Goal: Use online tool/utility: Utilize a website feature to perform a specific function

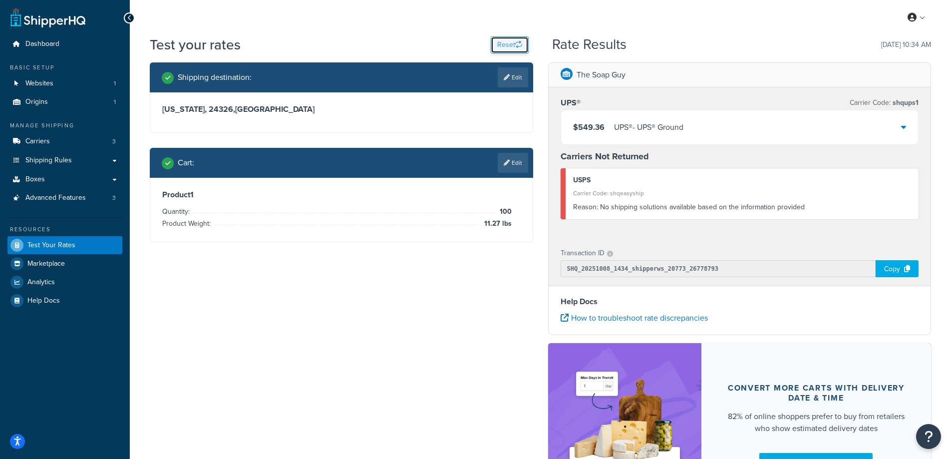
click at [500, 44] on button "Reset" at bounding box center [510, 44] width 38 height 17
select select "[GEOGRAPHIC_DATA]"
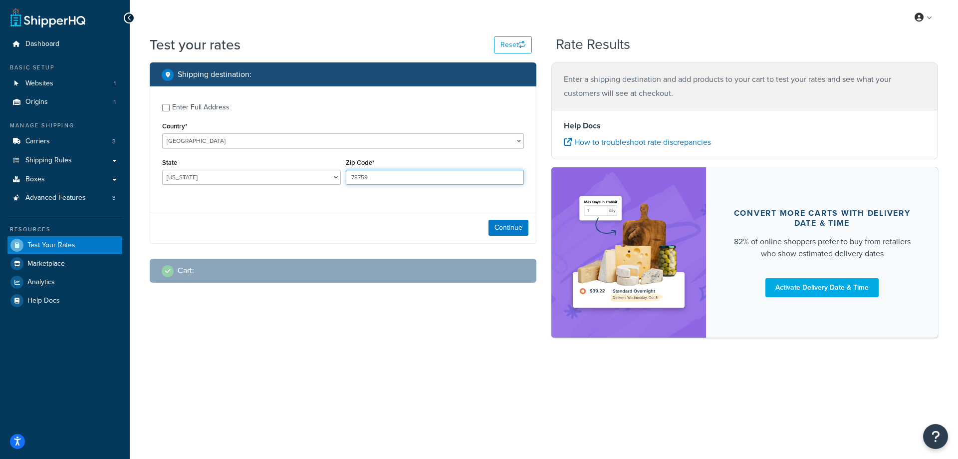
click at [361, 178] on input "78759" at bounding box center [435, 177] width 179 height 15
drag, startPoint x: 374, startPoint y: 175, endPoint x: 343, endPoint y: 174, distance: 31.0
click at [343, 174] on div "Zip Code* 78759" at bounding box center [435, 174] width 184 height 36
paste input "01516"
type input "01516"
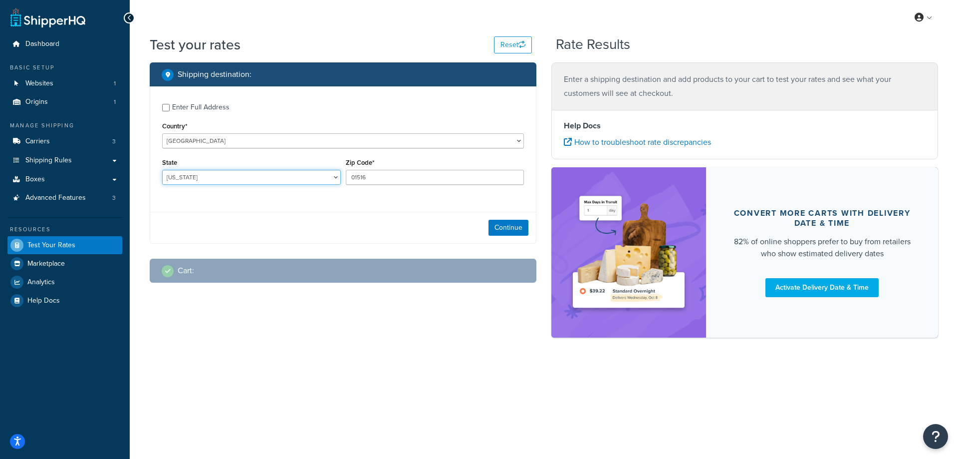
click at [254, 176] on select "[US_STATE] [US_STATE] [US_STATE] [US_STATE] [US_STATE] Armed Forces Americas Ar…" at bounding box center [251, 177] width 179 height 15
select select "MD"
click at [162, 170] on select "[US_STATE] [US_STATE] [US_STATE] [US_STATE] [US_STATE] Armed Forces Americas Ar…" at bounding box center [251, 177] width 179 height 15
click at [512, 223] on button "Continue" at bounding box center [509, 228] width 40 height 16
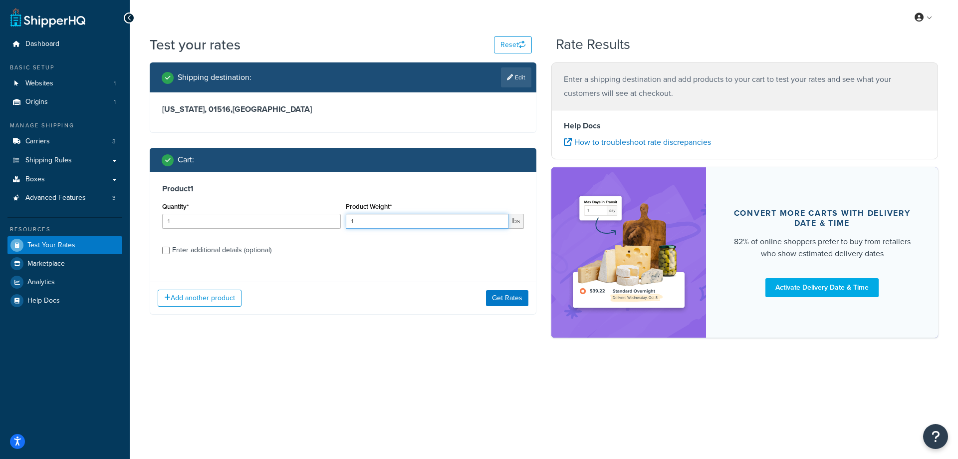
drag, startPoint x: 359, startPoint y: 223, endPoint x: 344, endPoint y: 222, distance: 14.5
click at [344, 222] on div "Product Weight* 1 lbs" at bounding box center [435, 218] width 184 height 36
paste input "3.02"
type input "3.02"
click at [265, 216] on input "1" at bounding box center [251, 221] width 179 height 15
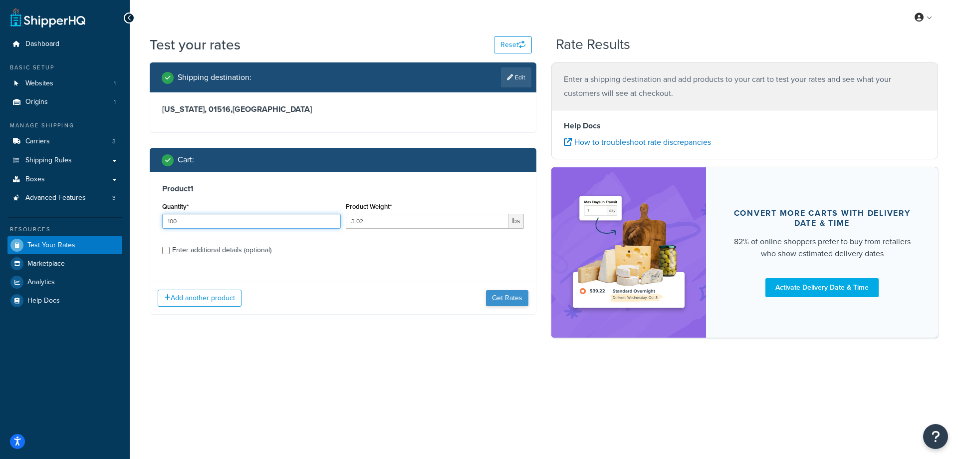
type input "100"
click at [509, 296] on button "Get Rates" at bounding box center [507, 298] width 42 height 16
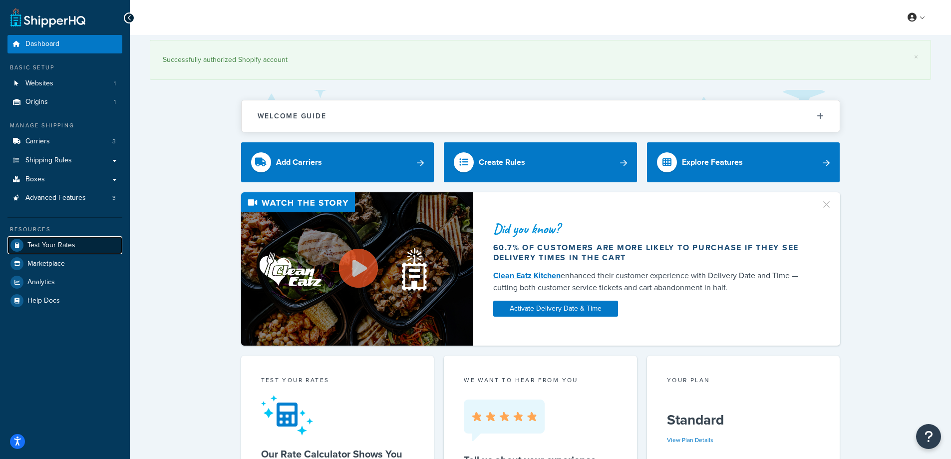
click at [64, 245] on span "Test Your Rates" at bounding box center [51, 245] width 48 height 8
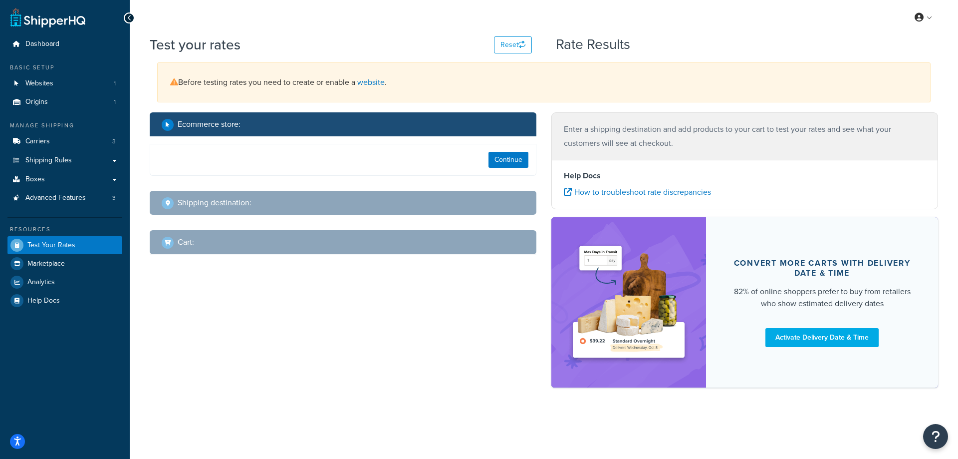
select select "[GEOGRAPHIC_DATA]"
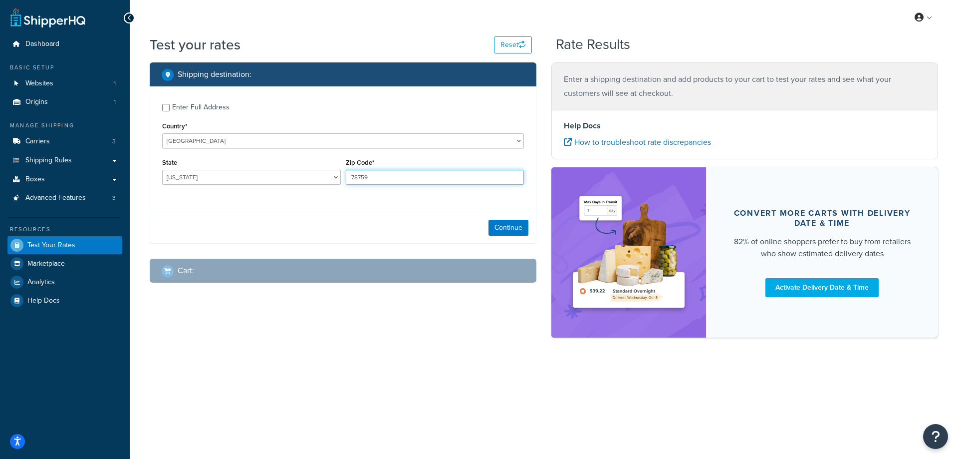
drag, startPoint x: 386, startPoint y: 180, endPoint x: 348, endPoint y: 177, distance: 38.5
click at [348, 177] on input "78759" at bounding box center [435, 177] width 179 height 15
paste input "01516"
type input "01516"
click at [249, 173] on select "[US_STATE] [US_STATE] [US_STATE] [US_STATE] [US_STATE] Armed Forces Americas Ar…" at bounding box center [251, 177] width 179 height 15
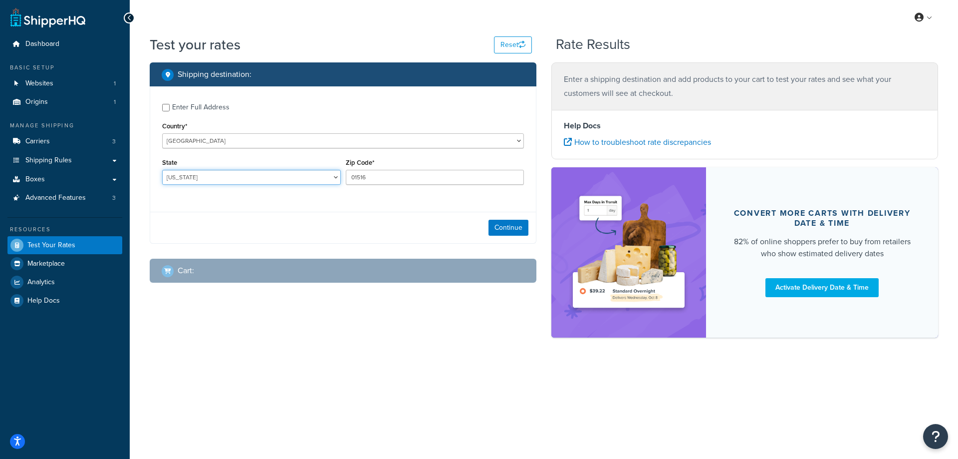
select select "MD"
click at [162, 170] on select "[US_STATE] [US_STATE] [US_STATE] [US_STATE] [US_STATE] Armed Forces Americas Ar…" at bounding box center [251, 177] width 179 height 15
click at [500, 226] on button "Continue" at bounding box center [509, 228] width 40 height 16
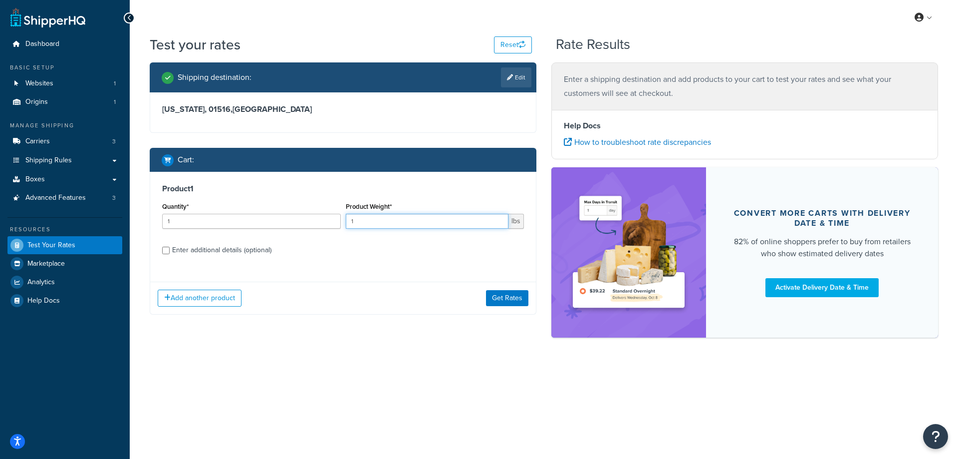
drag, startPoint x: 399, startPoint y: 222, endPoint x: 345, endPoint y: 218, distance: 54.1
click at [346, 218] on input "1" at bounding box center [427, 221] width 163 height 15
paste input "3.02"
type input "3.02"
click at [294, 220] on input "1" at bounding box center [251, 221] width 179 height 15
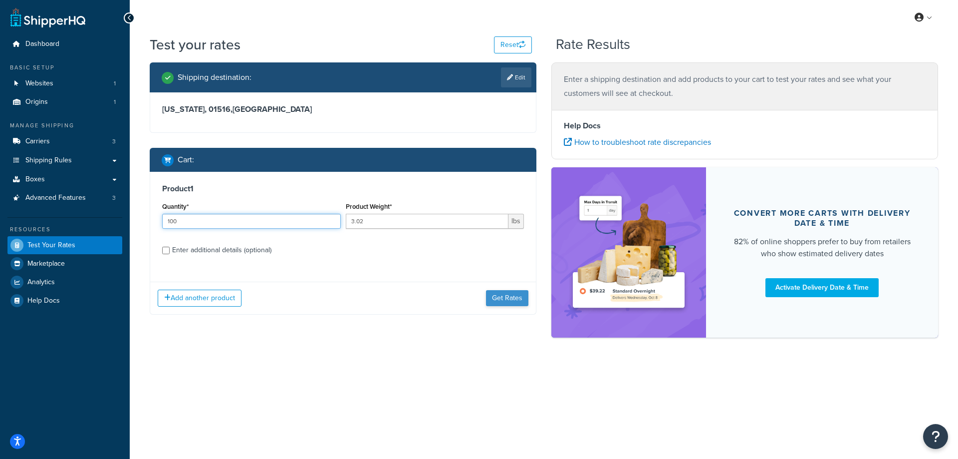
type input "100"
click at [500, 296] on button "Get Rates" at bounding box center [507, 298] width 42 height 16
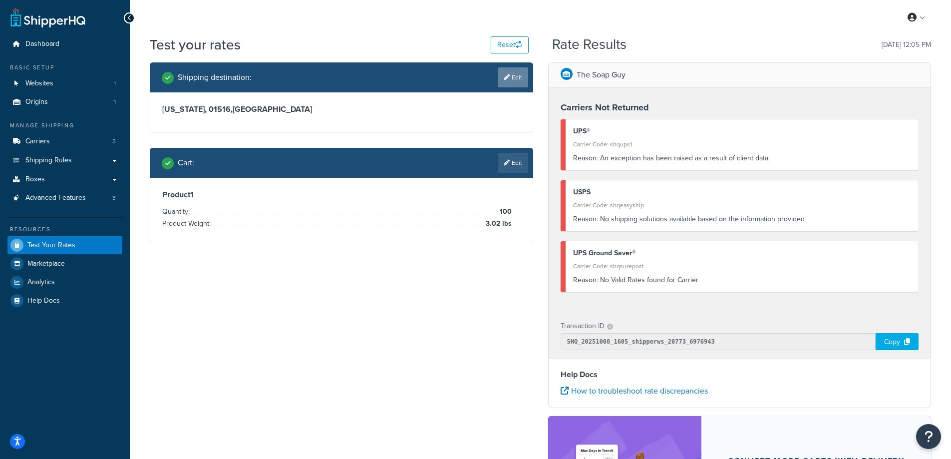
click at [520, 77] on link "Edit" at bounding box center [513, 77] width 30 height 20
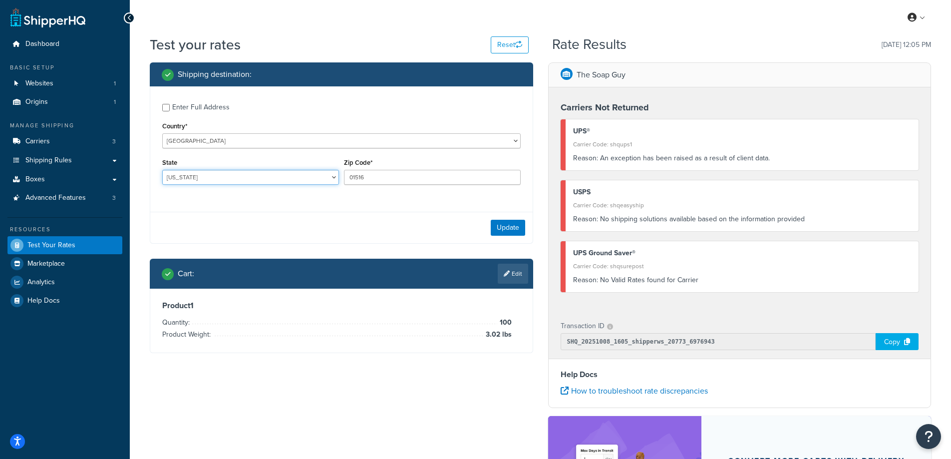
click at [235, 178] on select "[US_STATE] [US_STATE] [US_STATE] [US_STATE] [US_STATE] Armed Forces Americas Ar…" at bounding box center [250, 177] width 177 height 15
select select "MA"
click at [162, 170] on select "[US_STATE] [US_STATE] [US_STATE] [US_STATE] [US_STATE] Armed Forces Americas Ar…" at bounding box center [250, 177] width 177 height 15
click at [137, 254] on div "Test your rates Reset Rate Results [DATE] 12:05 PM Shipping destination : Enter…" at bounding box center [540, 327] width 821 height 584
click at [503, 229] on button "Update" at bounding box center [508, 228] width 34 height 16
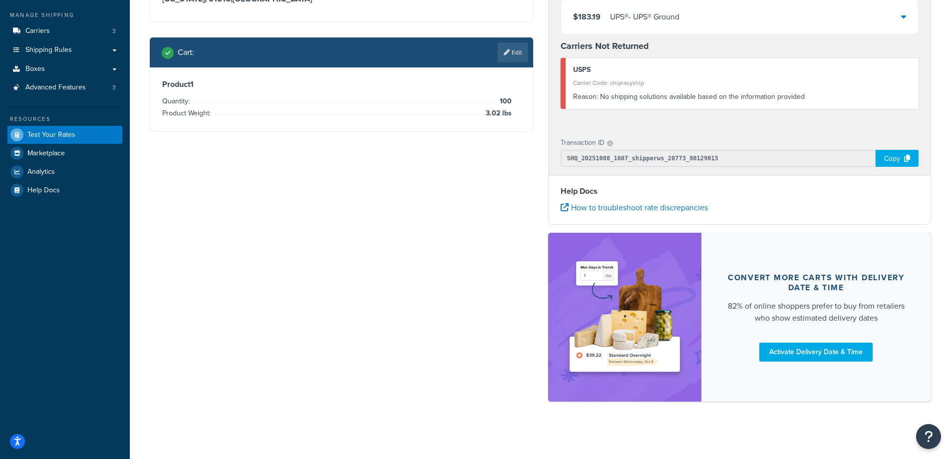
scroll to position [113, 0]
